Goal: Task Accomplishment & Management: Manage account settings

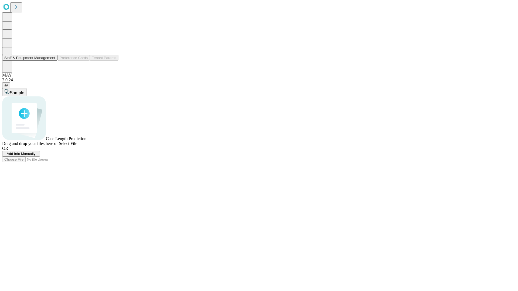
click at [50, 61] on button "Staff & Equipment Management" at bounding box center [29, 58] width 55 height 6
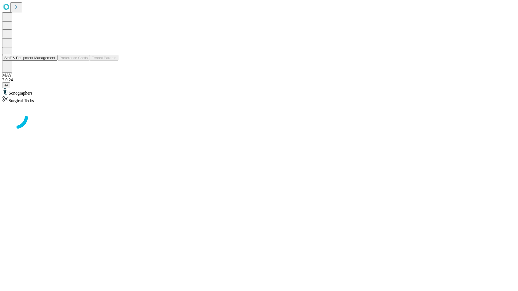
click at [52, 61] on button "Staff & Equipment Management" at bounding box center [29, 58] width 55 height 6
